Goal: Transaction & Acquisition: Purchase product/service

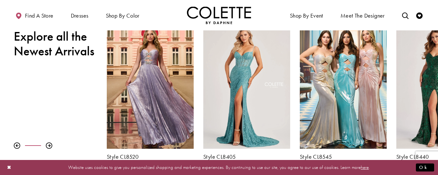
scroll to position [231, 0]
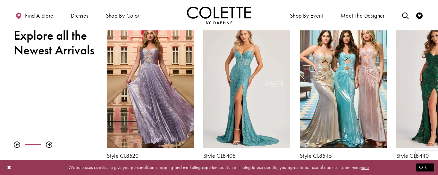
click at [24, 95] on div "Pause autoplay Previous Slide Next Slide 0 1 2 3 4 5 6 7 8 9 Style CL8480" at bounding box center [219, 91] width 438 height 138
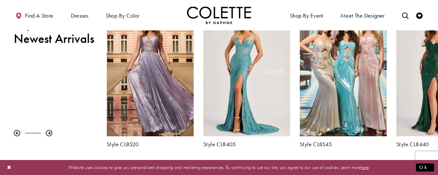
scroll to position [244, 0]
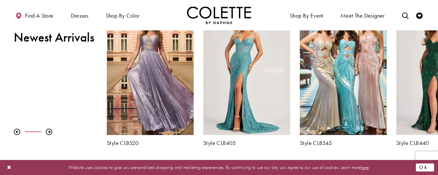
click at [428, 166] on button "Ok" at bounding box center [425, 168] width 18 height 8
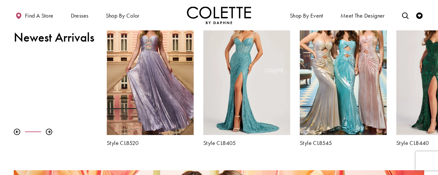
click at [14, 96] on div "Pause autoplay Previous Slide Next Slide 0 1 2 3 4 5 6 7 8 9 Style CL8480" at bounding box center [219, 78] width 438 height 138
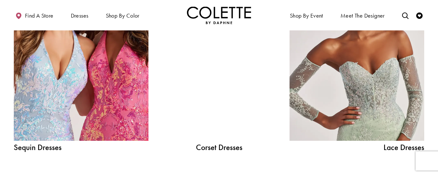
scroll to position [740, 0]
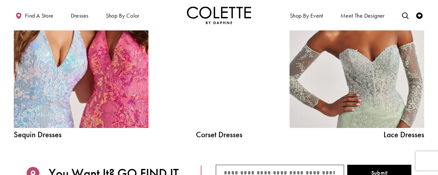
click at [211, 94] on div at bounding box center [219, 43] width 96 height 170
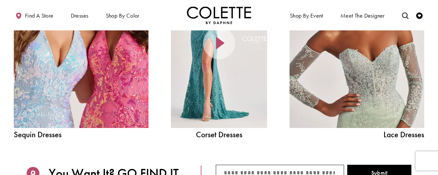
click at [212, 95] on div at bounding box center [219, 43] width 96 height 170
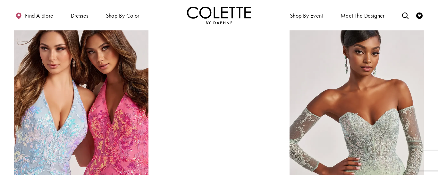
scroll to position [676, 0]
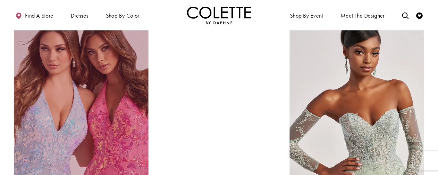
click at [112, 153] on link "Sequin Dresses Related Link" at bounding box center [81, 107] width 135 height 170
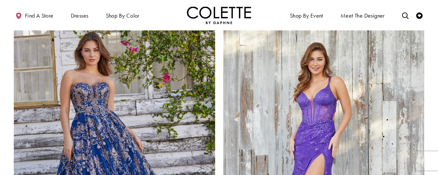
scroll to position [1013, 0]
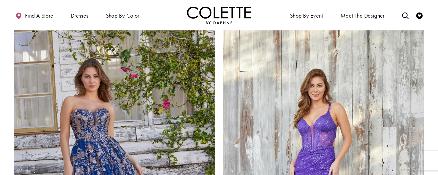
scroll to position [988, 0]
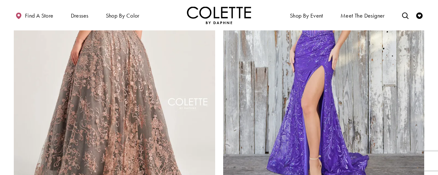
scroll to position [1116, 0]
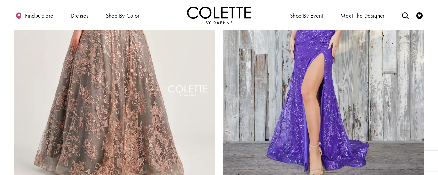
click at [102, 104] on img "Visit Colette by Daphne Style No. CL5101 Page" at bounding box center [114, 41] width 201 height 293
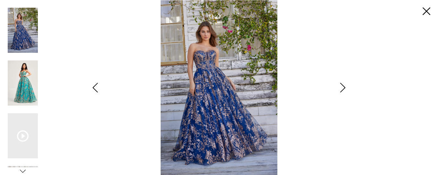
click at [26, 81] on img "Scroll List" at bounding box center [23, 83] width 30 height 45
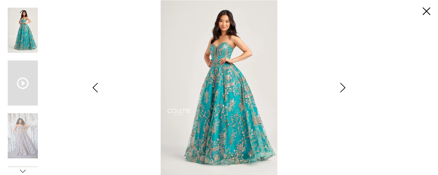
click at [24, 86] on icon "Scroll List" at bounding box center [23, 84] width 12 height 12
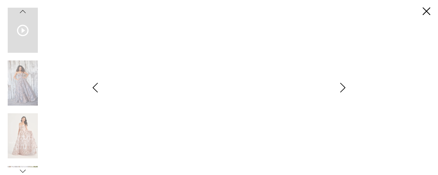
click at [83, 134] on div "Pause autoplay Previous Slide Next Slide 0 1 2 3 4 5 6 7 8 9 10 11 Video Player…" at bounding box center [219, 87] width 423 height 175
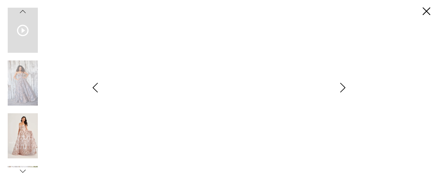
click at [21, 137] on img "Scroll List" at bounding box center [23, 136] width 30 height 45
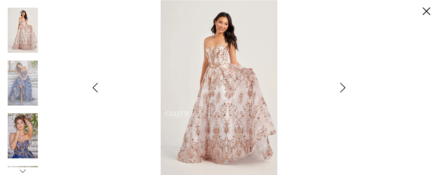
click at [22, 146] on img "Scroll List" at bounding box center [23, 136] width 30 height 45
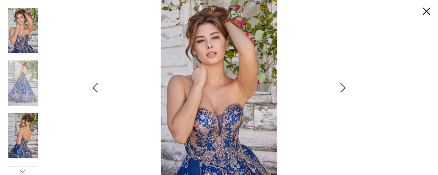
click at [22, 145] on img "Scroll List" at bounding box center [23, 136] width 30 height 45
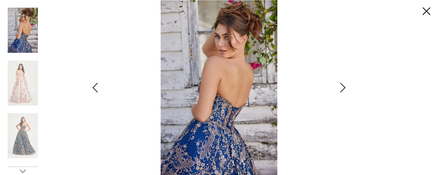
click at [15, 31] on img "Scroll List" at bounding box center [23, 30] width 30 height 45
click at [25, 133] on img "Scroll List" at bounding box center [23, 136] width 30 height 45
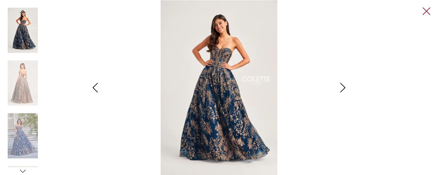
click at [428, 11] on link "Close" at bounding box center [427, 12] width 8 height 8
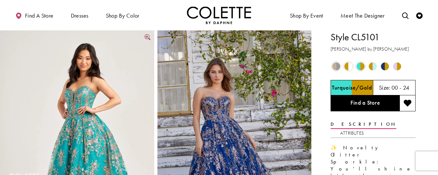
click at [150, 41] on img "Full size Style CL5101 Colette by Daphne #0 Turquoise/Gold frontface vertical p…" at bounding box center [77, 145] width 154 height 231
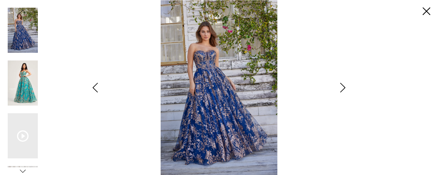
click at [21, 85] on img "Scroll List" at bounding box center [23, 83] width 30 height 45
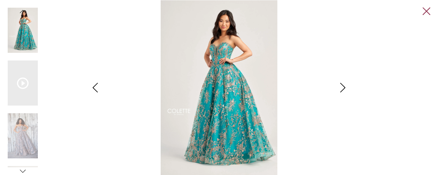
click at [427, 11] on link "Close" at bounding box center [427, 12] width 8 height 8
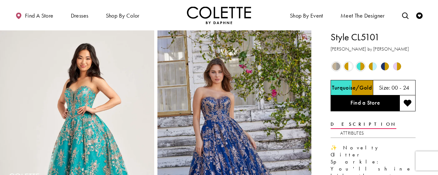
click at [224, 163] on img "Full size Style CL5101 Colette by Daphne #1 default Navy Blue/Gold frontface ve…" at bounding box center [234, 145] width 154 height 231
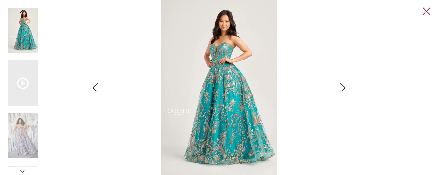
click at [426, 11] on link "Close" at bounding box center [427, 12] width 8 height 8
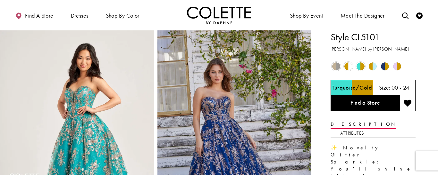
click at [384, 68] on span "Product color controls state depends on size chosen" at bounding box center [385, 67] width 8 height 8
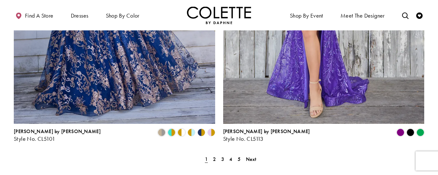
scroll to position [1180, 0]
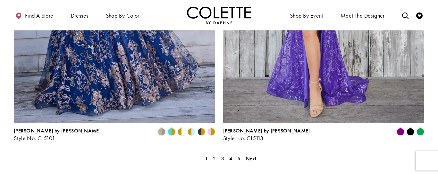
click at [214, 156] on span "2" at bounding box center [214, 159] width 3 height 7
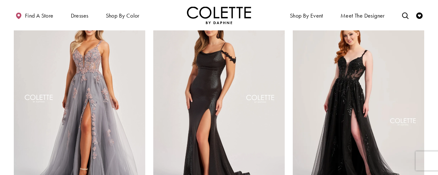
scroll to position [60, 0]
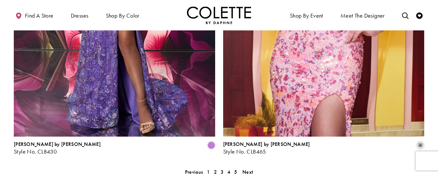
scroll to position [1176, 0]
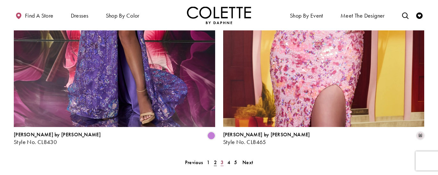
click at [222, 159] on span "3" at bounding box center [222, 162] width 3 height 7
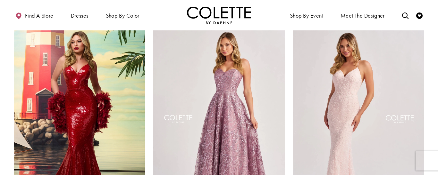
scroll to position [278, 0]
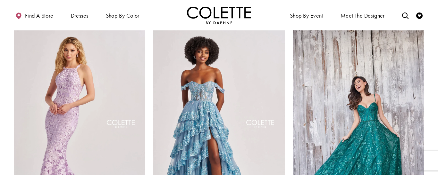
scroll to position [509, 0]
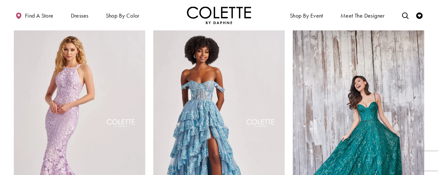
click at [431, 81] on section at bounding box center [219, 177] width 438 height 1271
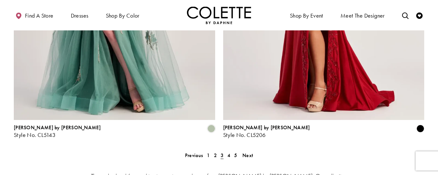
scroll to position [1189, 0]
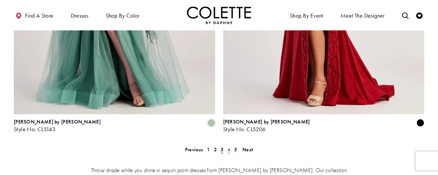
click at [229, 147] on span "4" at bounding box center [228, 150] width 3 height 7
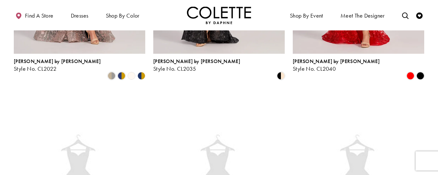
scroll to position [35, 0]
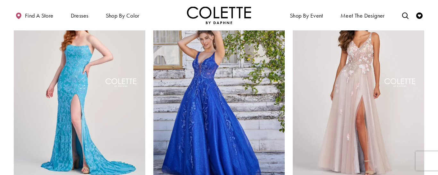
scroll to position [73, 0]
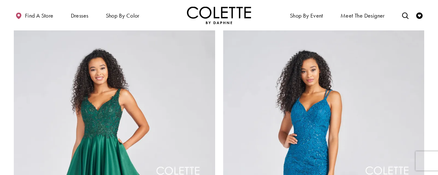
scroll to position [984, 0]
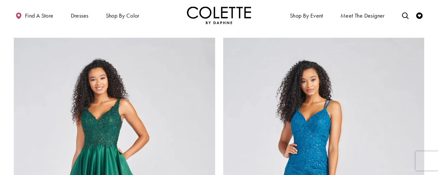
scroll to position [971, 0]
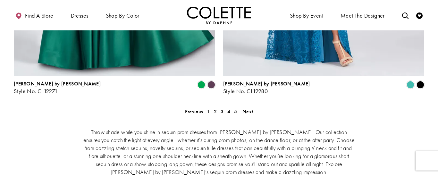
scroll to position [1240, 0]
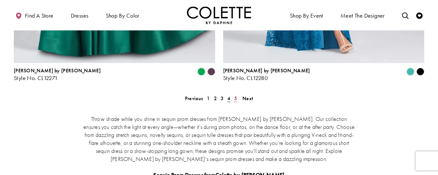
click at [236, 95] on span "5" at bounding box center [235, 98] width 3 height 7
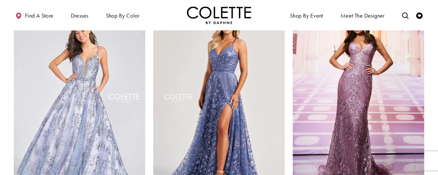
scroll to position [60, 0]
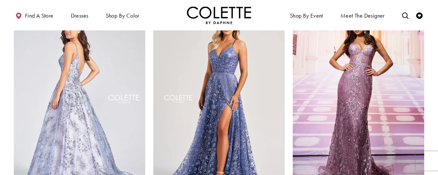
click at [75, 86] on img "Visit Colette by Daphne Style No. CL12259 Page" at bounding box center [79, 100] width 131 height 191
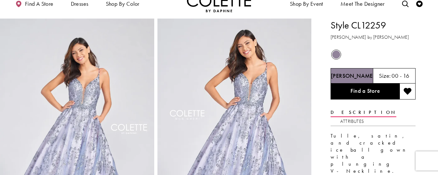
scroll to position [13, 0]
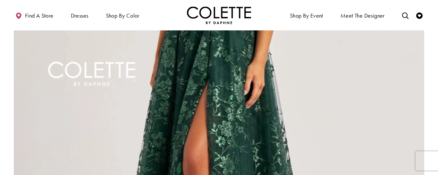
scroll to position [535, 0]
